Goal: Check status: Check status

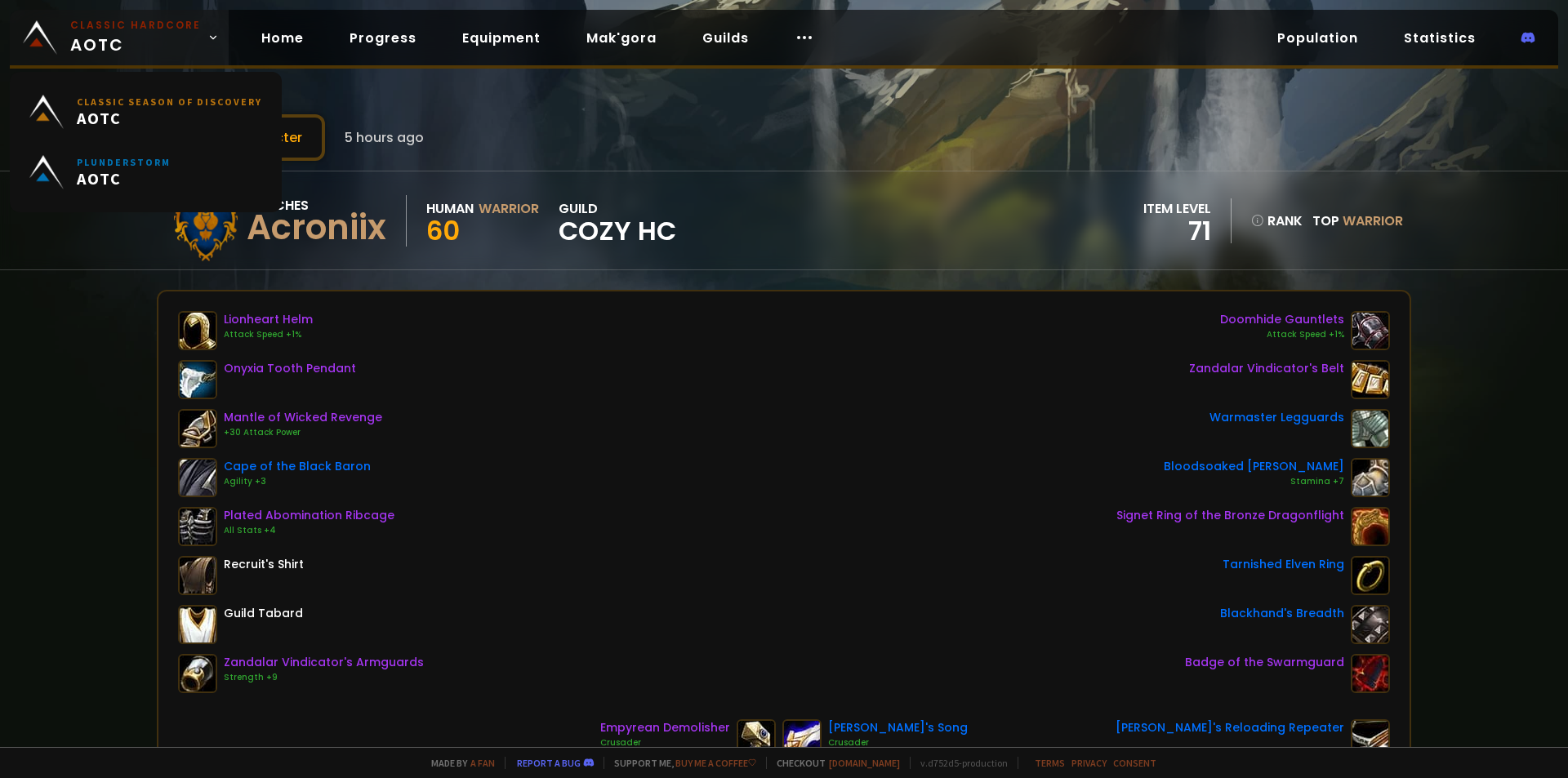
click at [91, 37] on span "Classic Hardcore AOTC" at bounding box center [135, 37] width 131 height 39
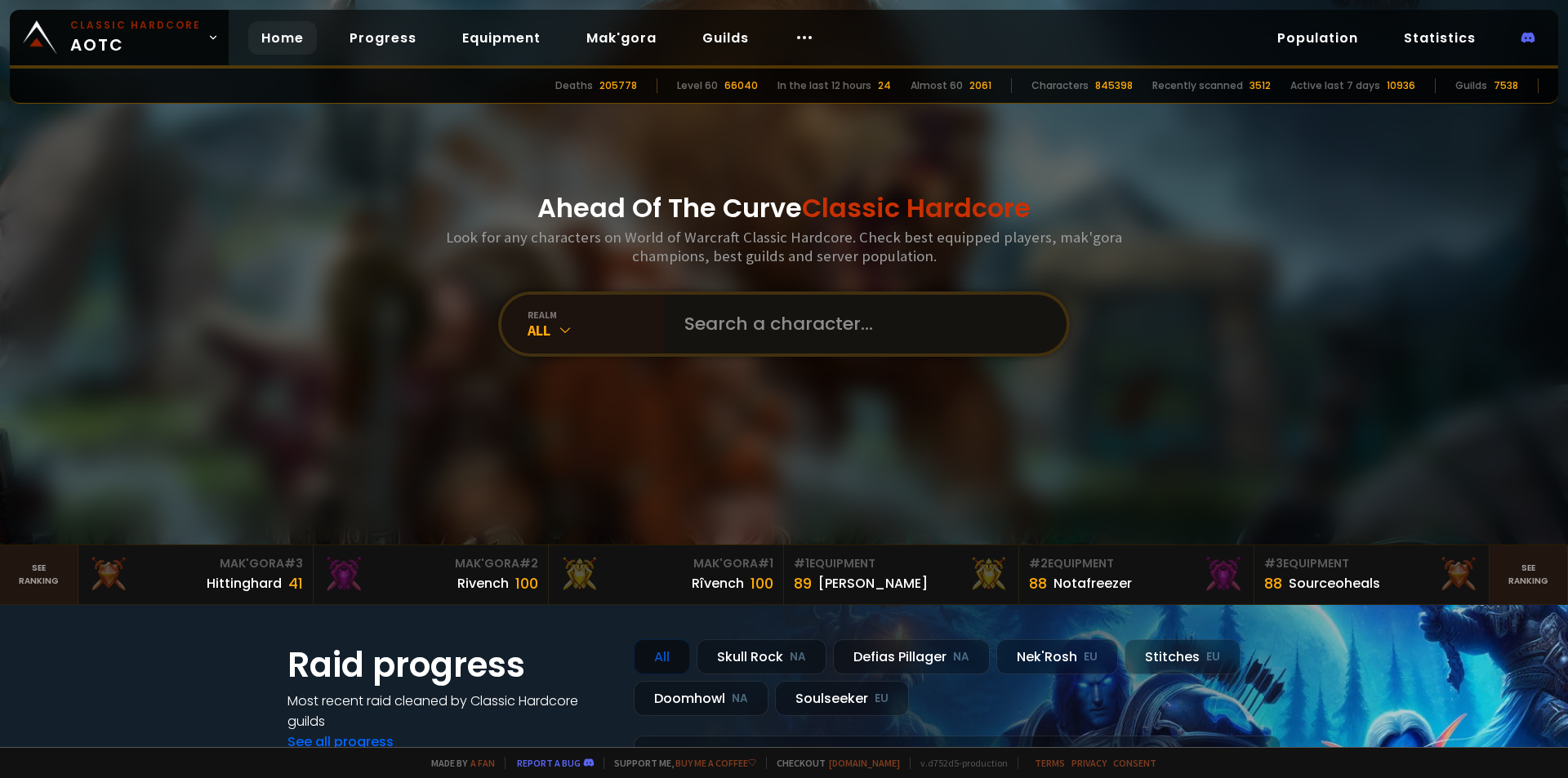
click at [816, 339] on input "text" at bounding box center [860, 324] width 372 height 58
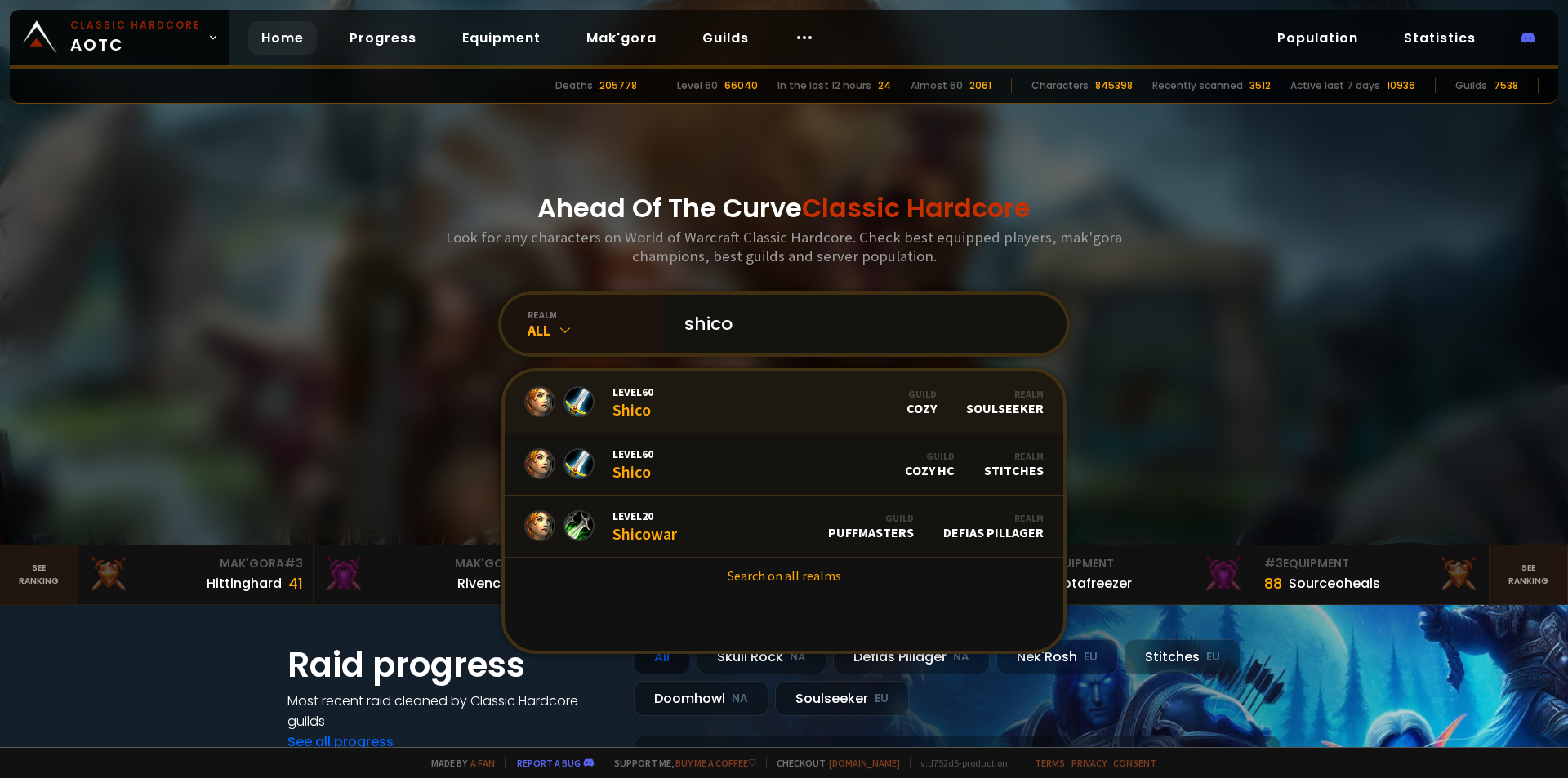
type input "shico"
click at [719, 393] on link "Level 60 Shico Guild Cozy Realm Soulseeker" at bounding box center [784, 402] width 559 height 62
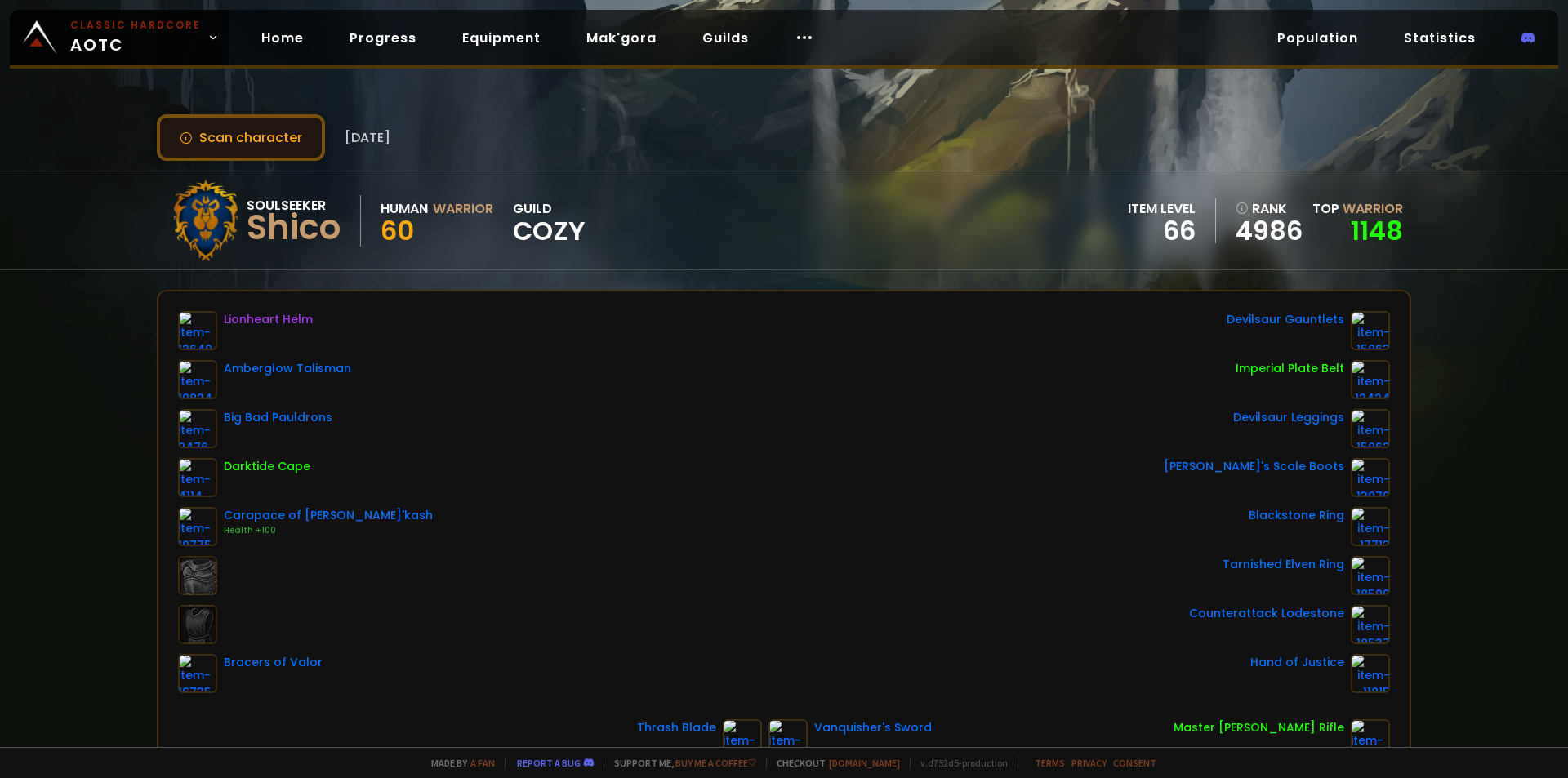
click at [284, 141] on button "Scan character" at bounding box center [241, 137] width 168 height 47
